Goal: Task Accomplishment & Management: Use online tool/utility

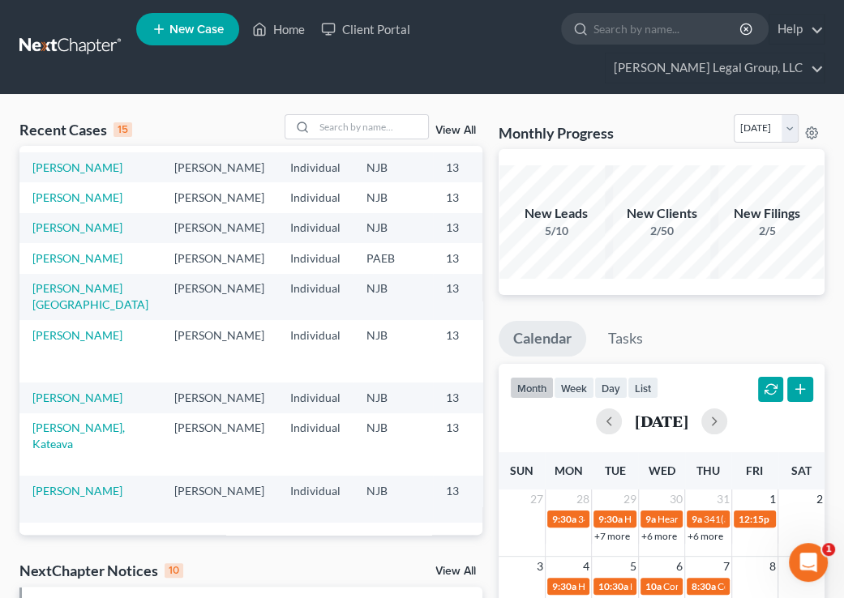
scroll to position [259, 0]
click at [60, 234] on link "[PERSON_NAME]" at bounding box center [77, 228] width 90 height 14
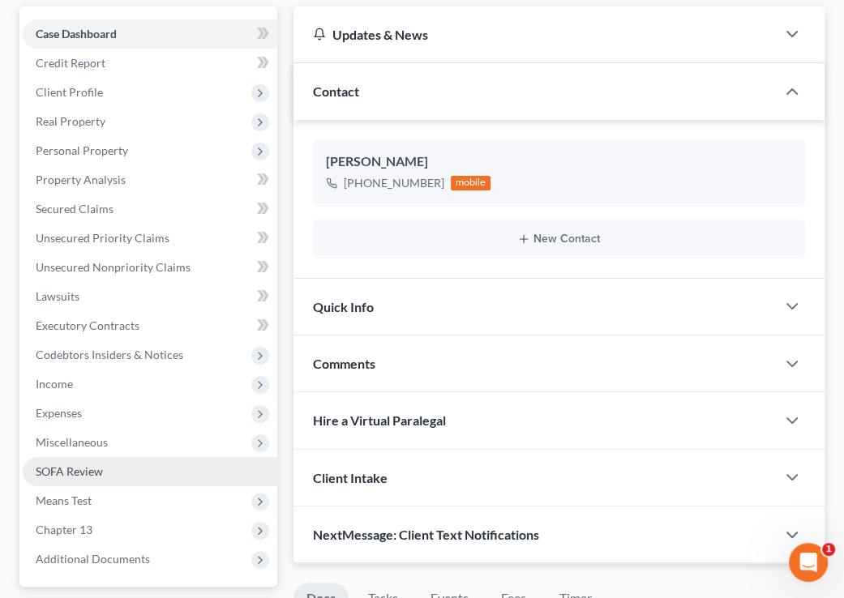
scroll to position [454, 0]
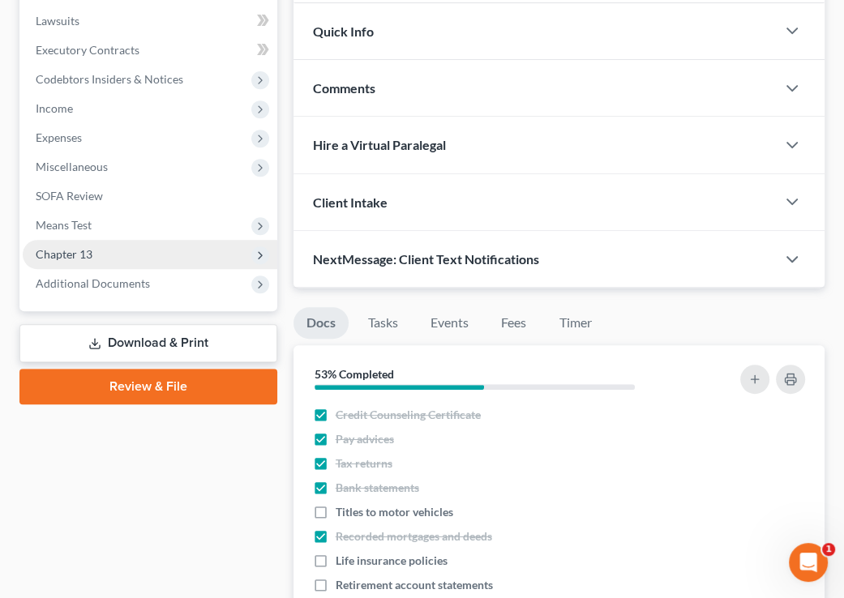
click at [152, 259] on span "Chapter 13" at bounding box center [150, 254] width 255 height 29
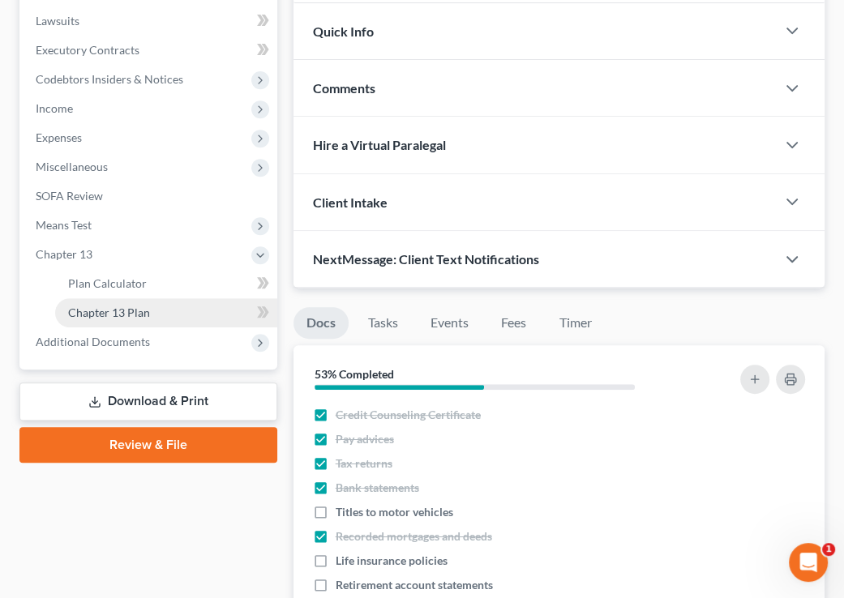
click at [157, 303] on link "Chapter 13 Plan" at bounding box center [166, 312] width 222 height 29
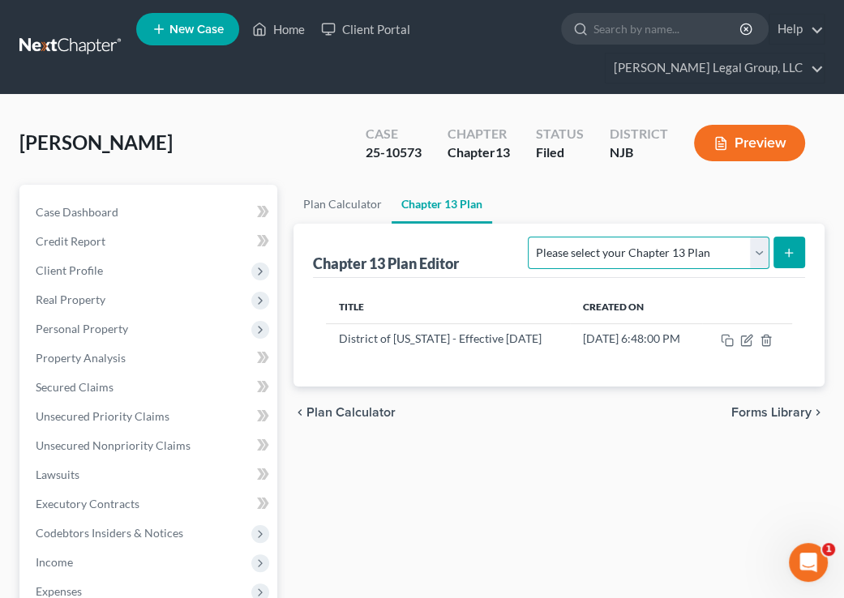
click at [761, 252] on select "Please select your Chapter 13 Plan District of New Jersey - Effective 11/14/202…" at bounding box center [648, 253] width 241 height 32
select select "0"
click at [528, 237] on select "Please select your Chapter 13 Plan District of New Jersey - Effective 11/14/202…" at bounding box center [648, 253] width 241 height 32
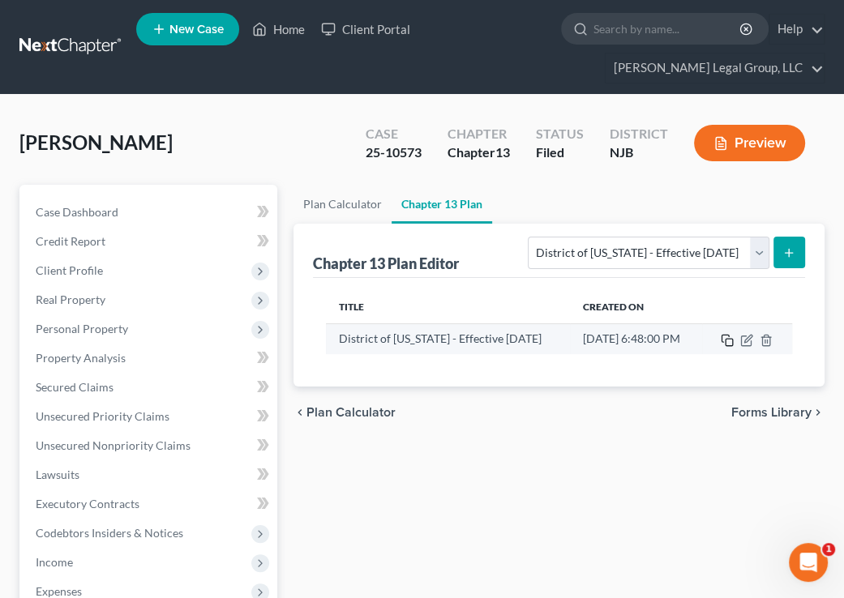
click at [734, 341] on icon "button" at bounding box center [727, 340] width 13 height 13
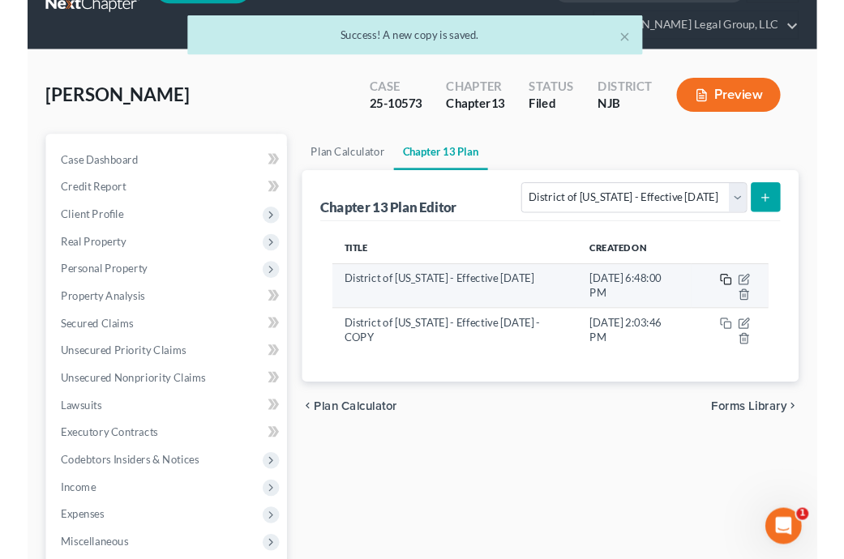
scroll to position [65, 0]
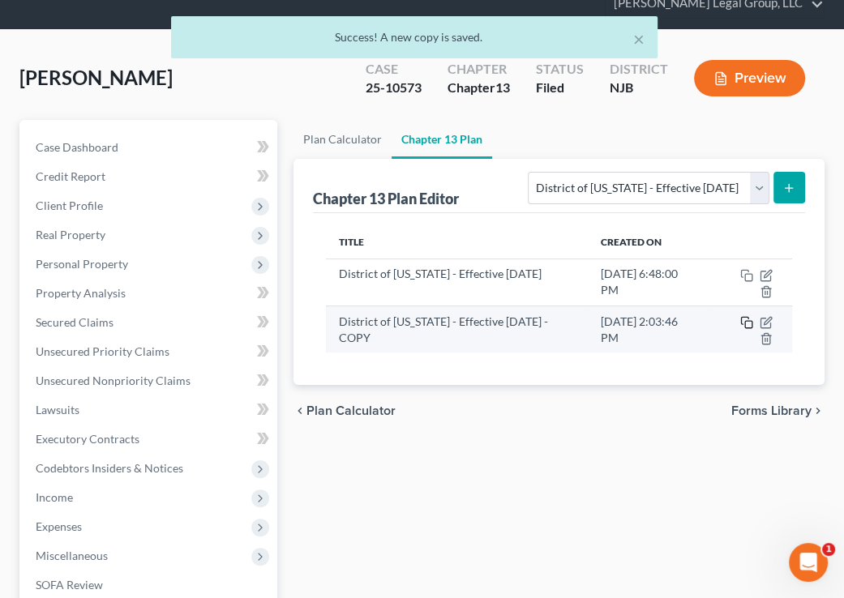
click at [744, 318] on icon "button" at bounding box center [746, 322] width 13 height 13
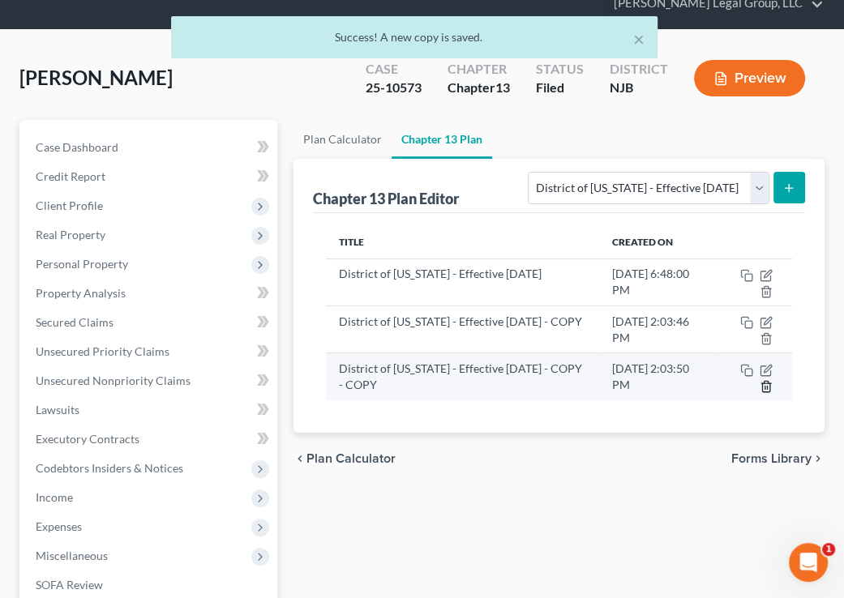
click at [769, 382] on icon "button" at bounding box center [766, 386] width 13 height 13
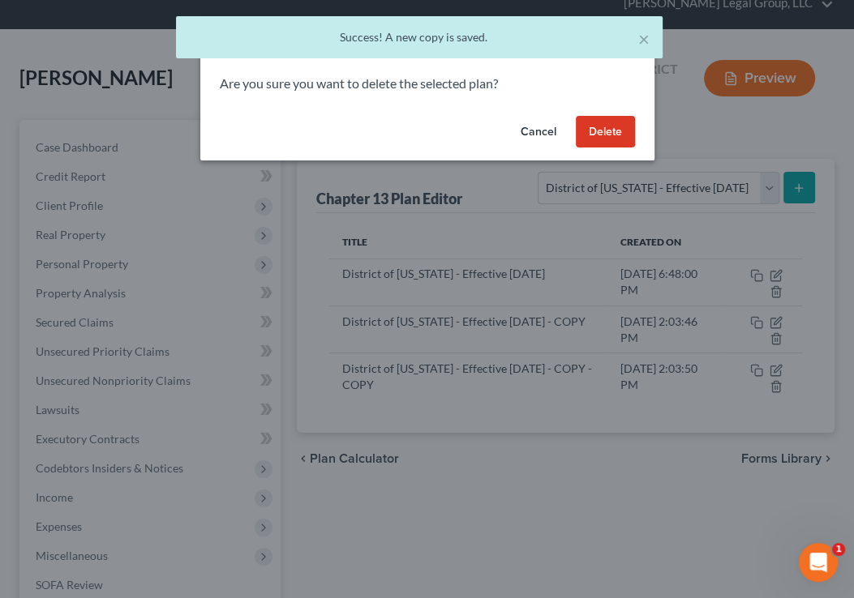
click at [612, 136] on button "Delete" at bounding box center [605, 132] width 59 height 32
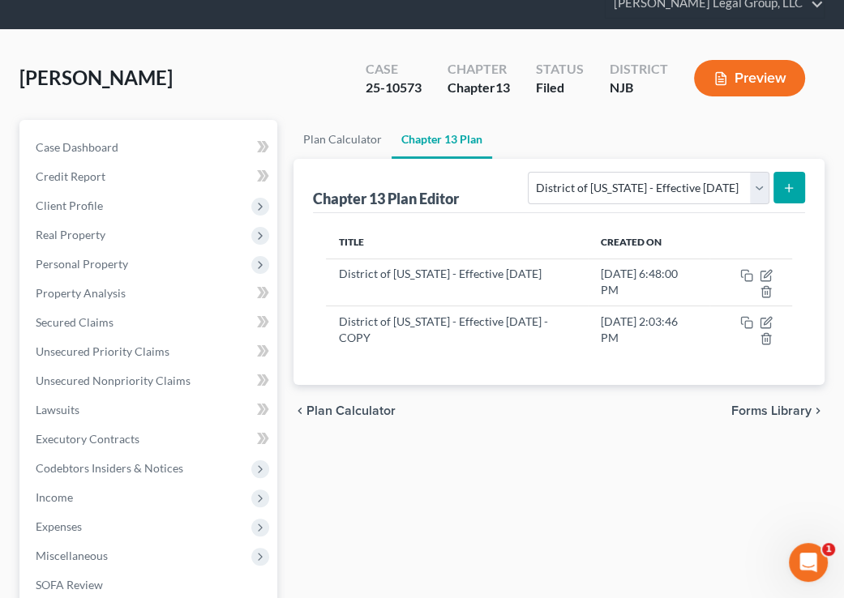
click at [841, 69] on div "Brown, Rasheeda Upgraded Case 25-10573 Chapter Chapter 13 Status Filed District…" at bounding box center [422, 457] width 844 height 855
